Goal: Task Accomplishment & Management: Use online tool/utility

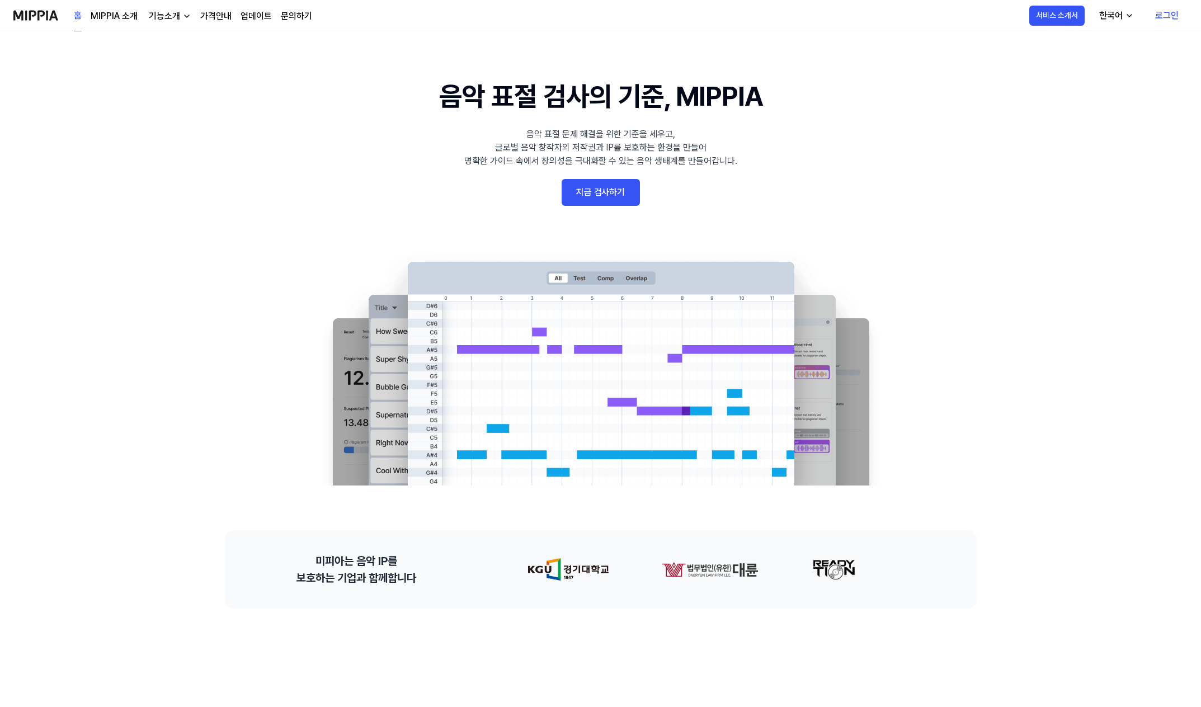
click at [570, 191] on link "지금 검사하기" at bounding box center [600, 192] width 78 height 27
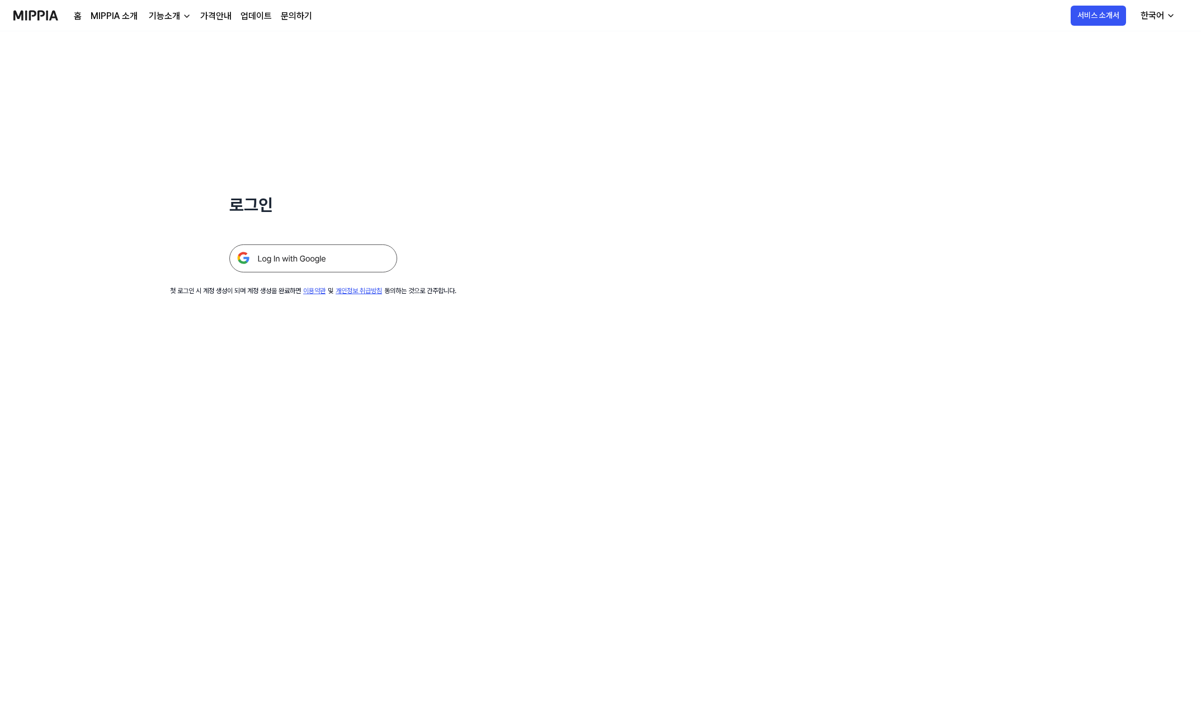
click at [327, 259] on img at bounding box center [313, 258] width 168 height 28
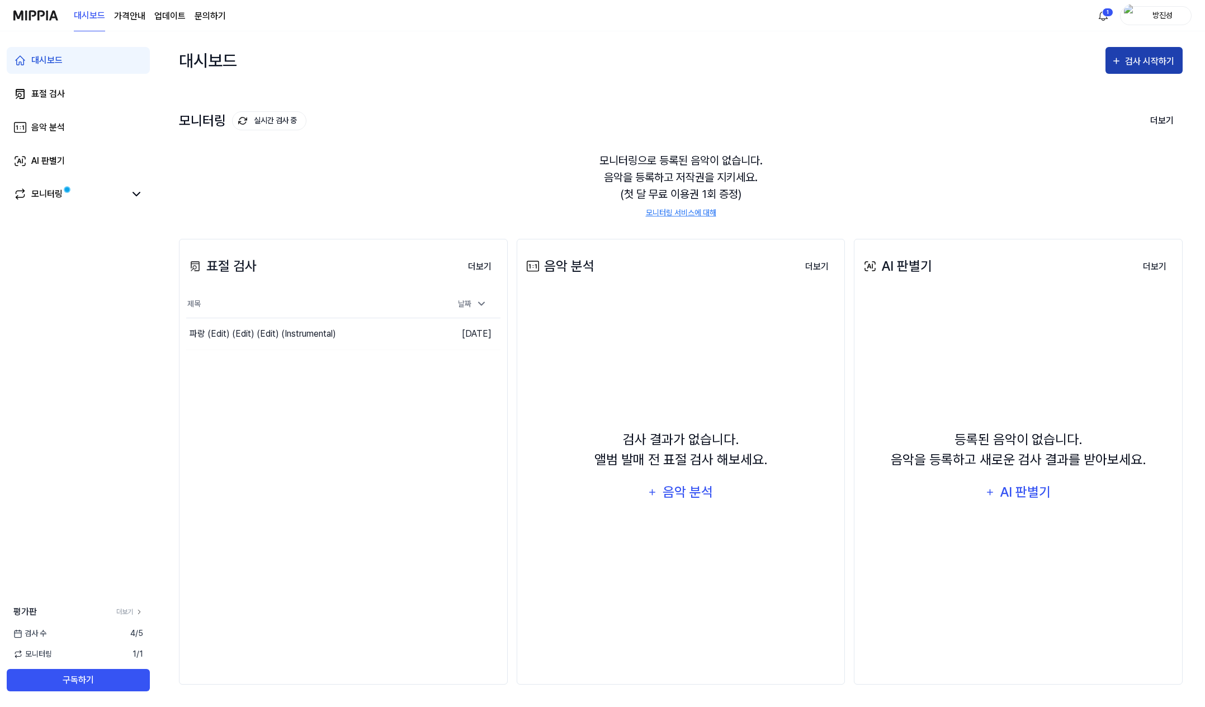
click at [1147, 55] on div "검사 시작하기" at bounding box center [1151, 61] width 52 height 15
click at [1088, 100] on div "표절 검사" at bounding box center [1123, 95] width 97 height 15
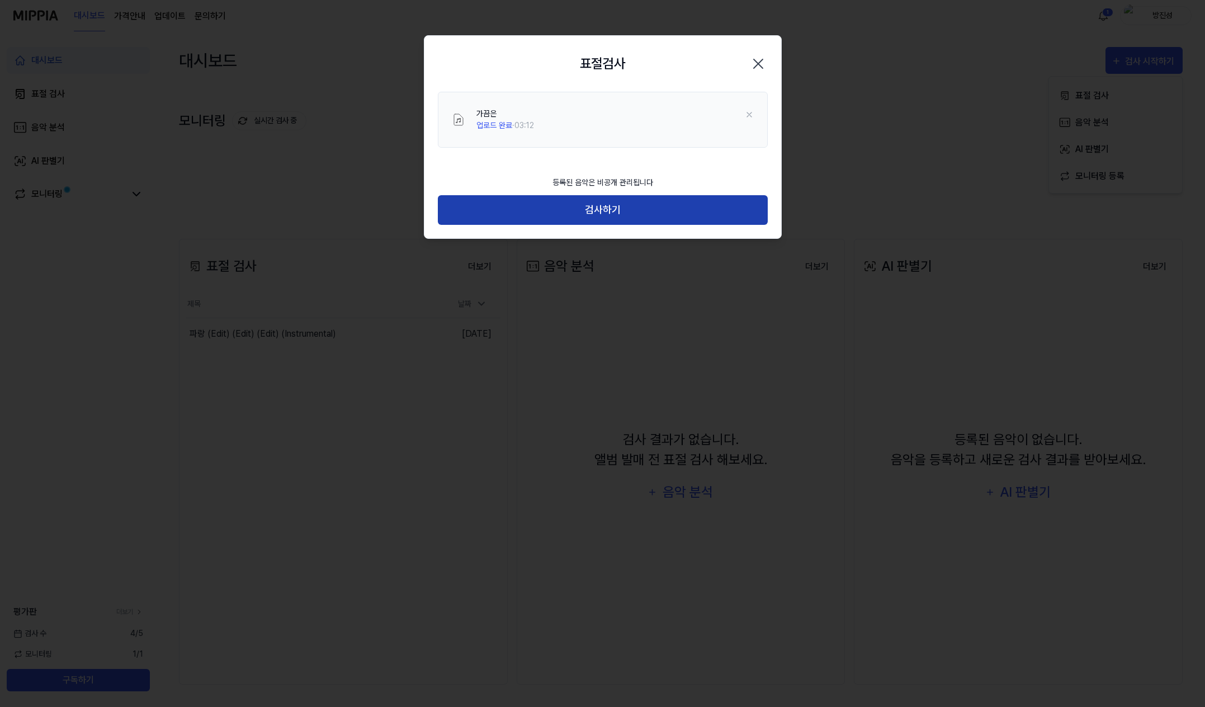
click at [597, 205] on button "검사하기" at bounding box center [603, 210] width 330 height 30
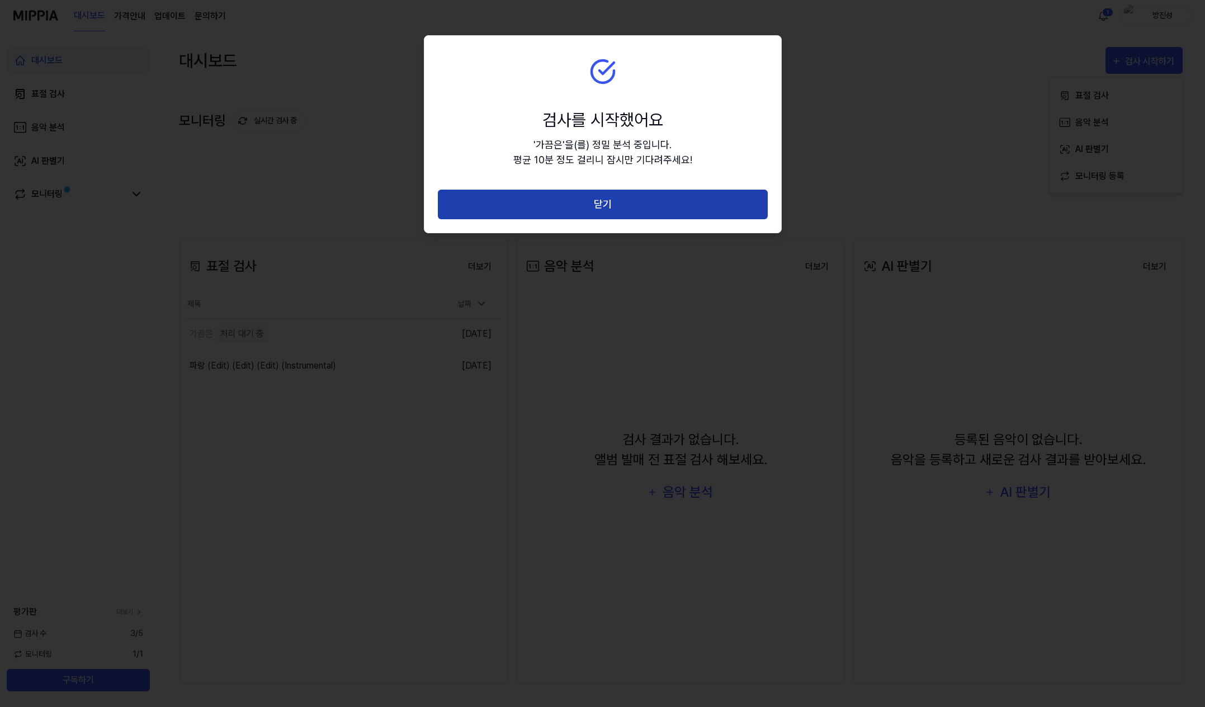
click at [598, 202] on button "닫기" at bounding box center [603, 205] width 330 height 30
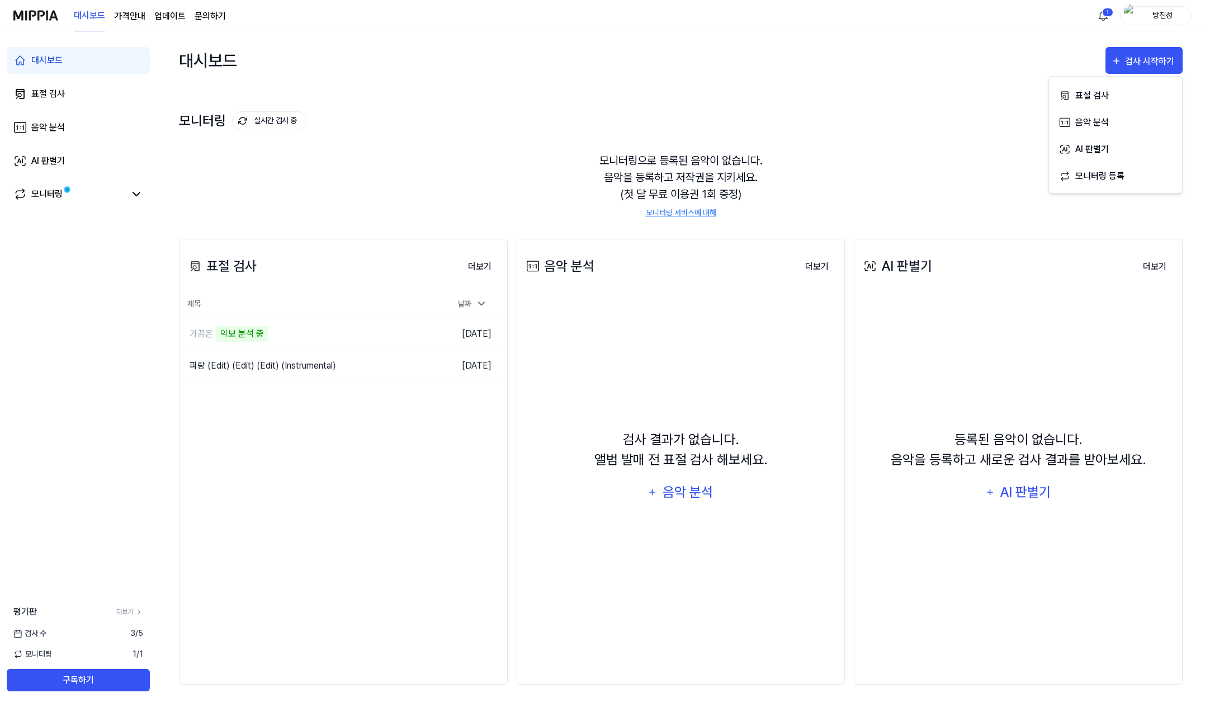
click at [330, 505] on div "표절 검사 더보기 표절 검사 제목 날짜 가끔은 악보 분석 중 이동하기 2025.08.29. 파랑 (Edit) (Edit) (Edit) (Ins…" at bounding box center [343, 462] width 329 height 446
click at [390, 333] on td "가끔은 악보 분석 중 이동하기" at bounding box center [303, 333] width 235 height 31
click at [459, 333] on td "2025.08.29." at bounding box center [461, 334] width 78 height 32
drag, startPoint x: 459, startPoint y: 333, endPoint x: 397, endPoint y: 335, distance: 61.5
click at [458, 333] on td "2025.08.29." at bounding box center [461, 334] width 78 height 32
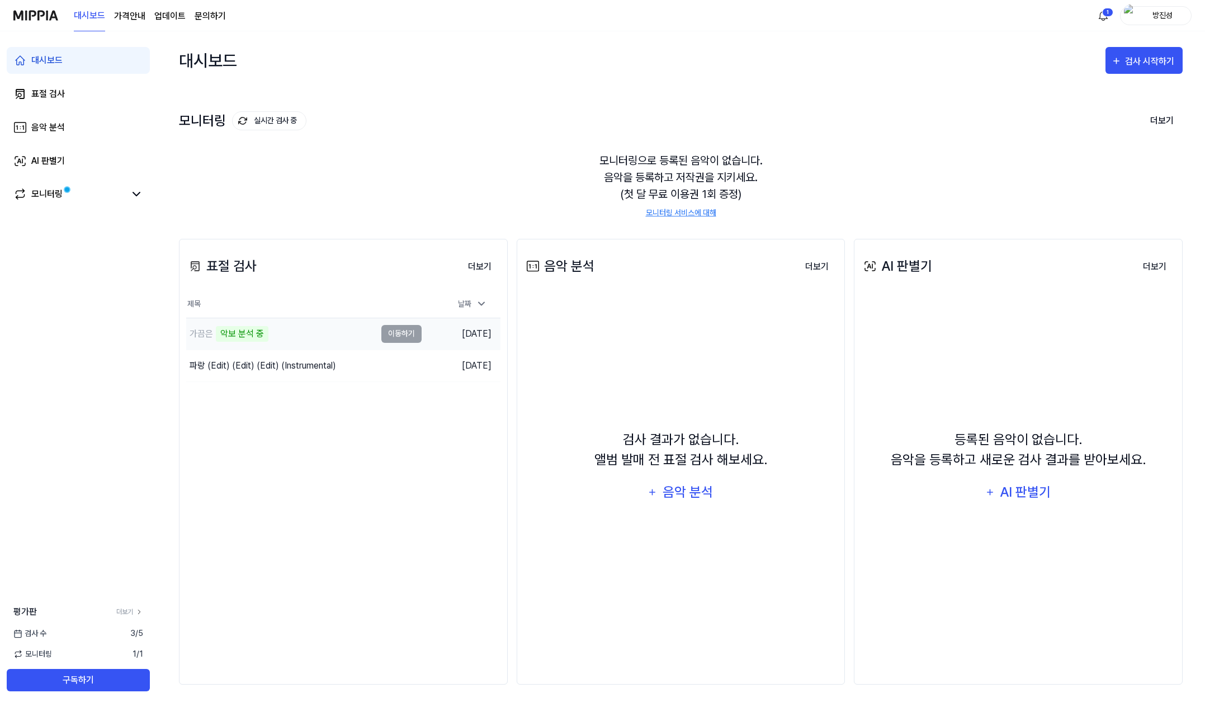
click at [273, 342] on div "가끔은 악보 분석 중" at bounding box center [281, 333] width 190 height 31
click at [126, 199] on div "모니터링" at bounding box center [78, 193] width 130 height 13
click at [50, 193] on div "모니터링" at bounding box center [46, 193] width 31 height 13
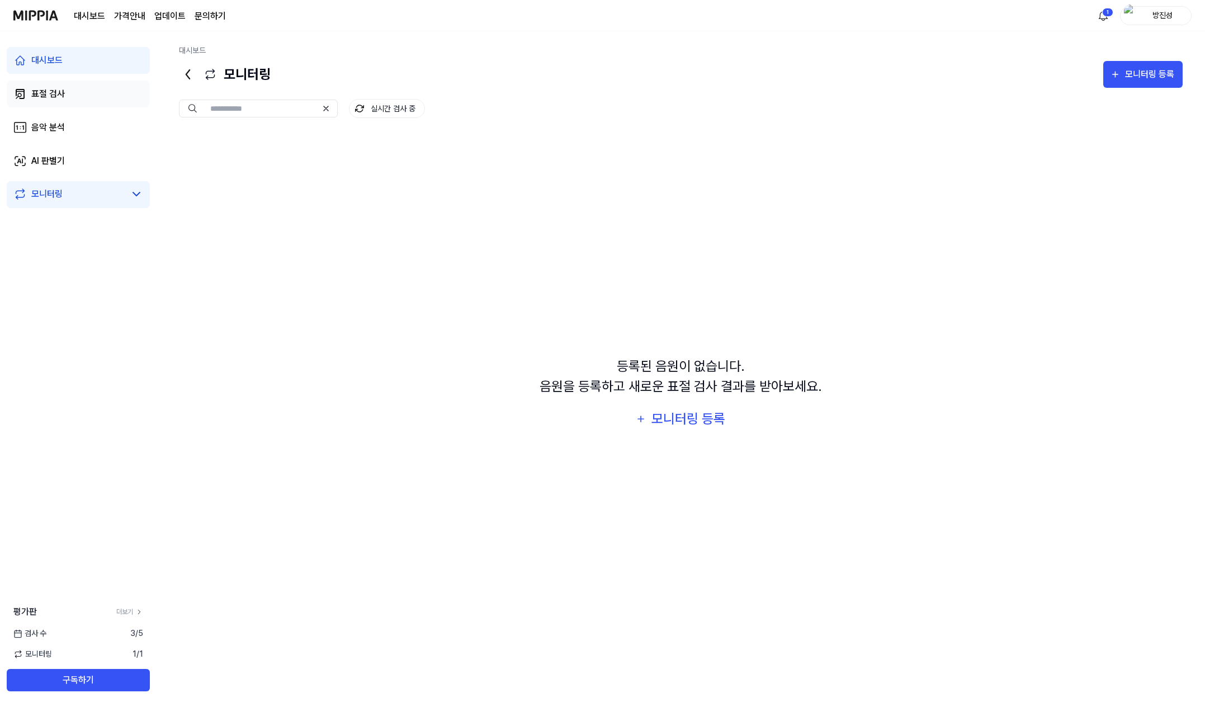
click at [73, 85] on link "표절 검사" at bounding box center [78, 94] width 143 height 27
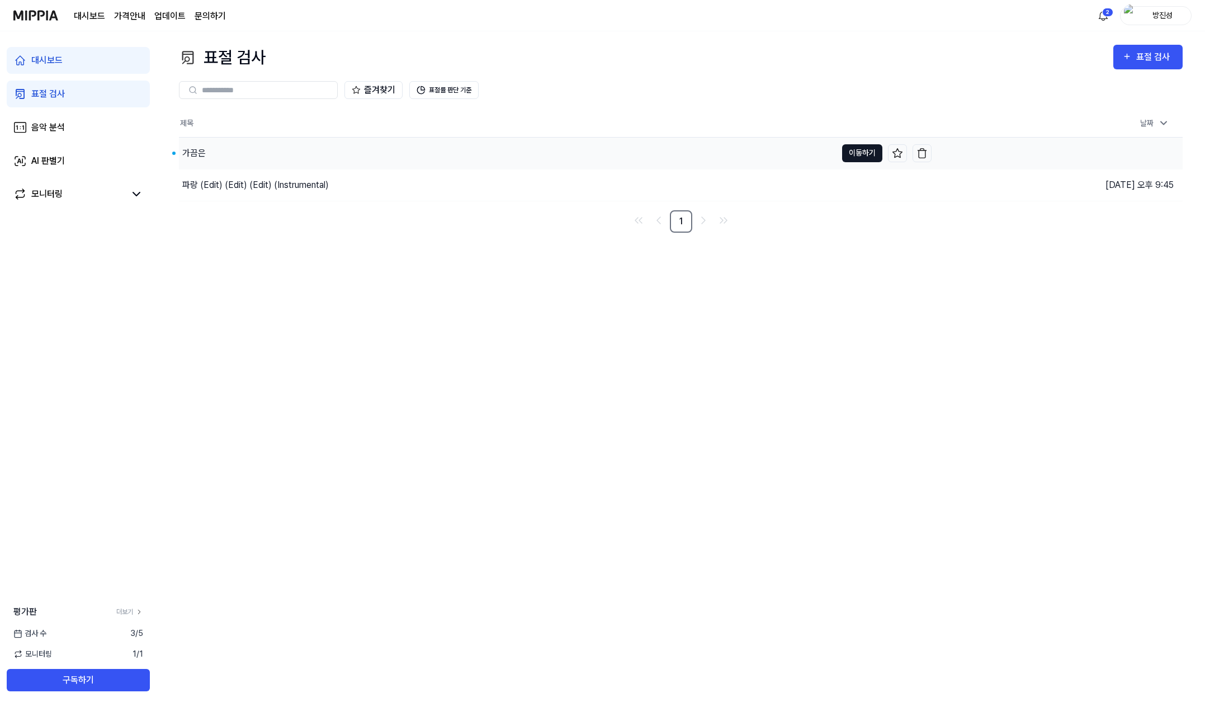
click at [852, 144] on button "이동하기" at bounding box center [862, 153] width 40 height 18
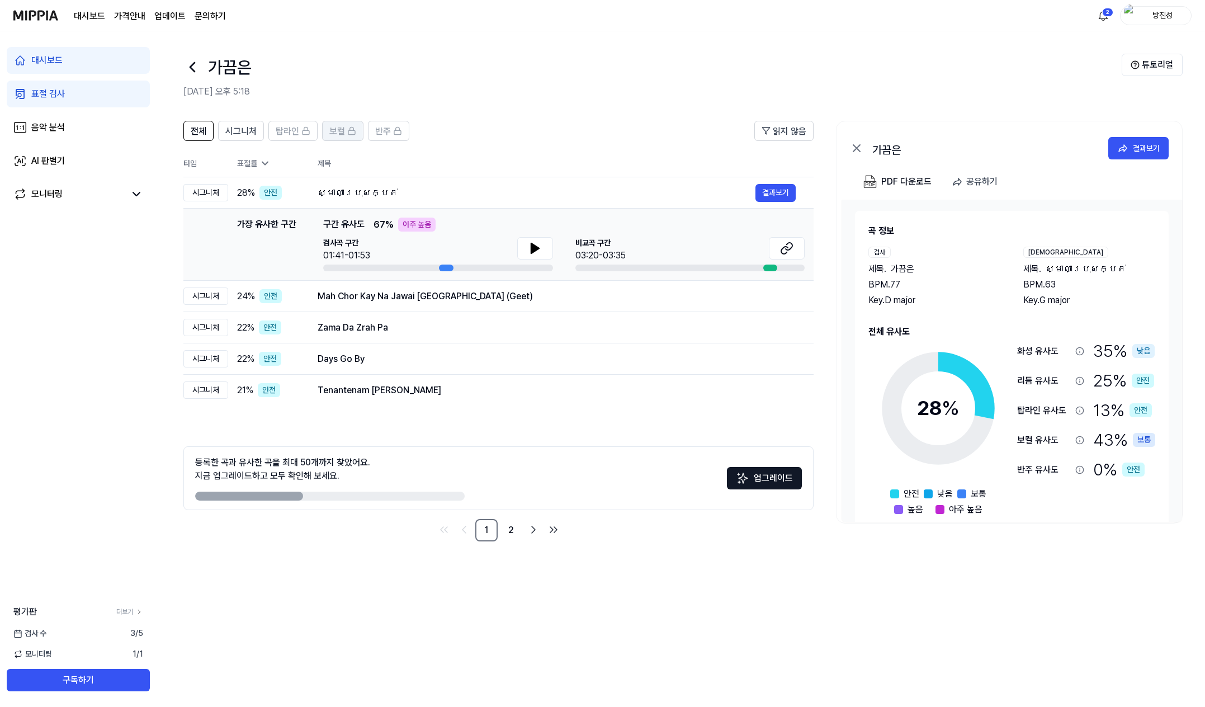
click at [356, 133] on button "보컬" at bounding box center [342, 131] width 41 height 20
